Goal: Information Seeking & Learning: Learn about a topic

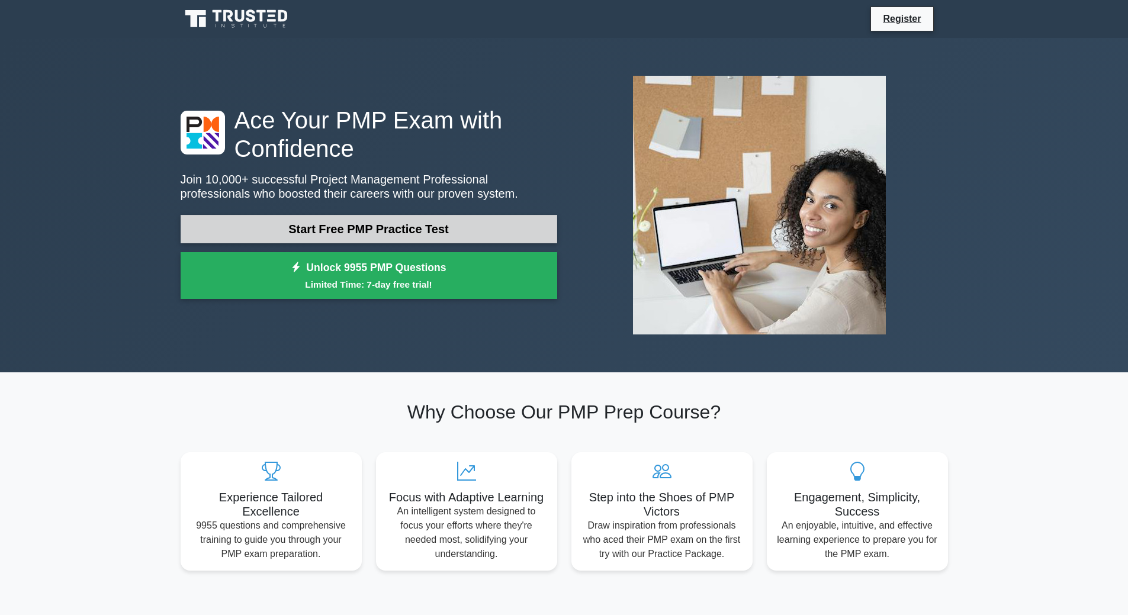
click at [332, 215] on link "Start Free PMP Practice Test" at bounding box center [369, 229] width 377 height 28
